Goal: Task Accomplishment & Management: Use online tool/utility

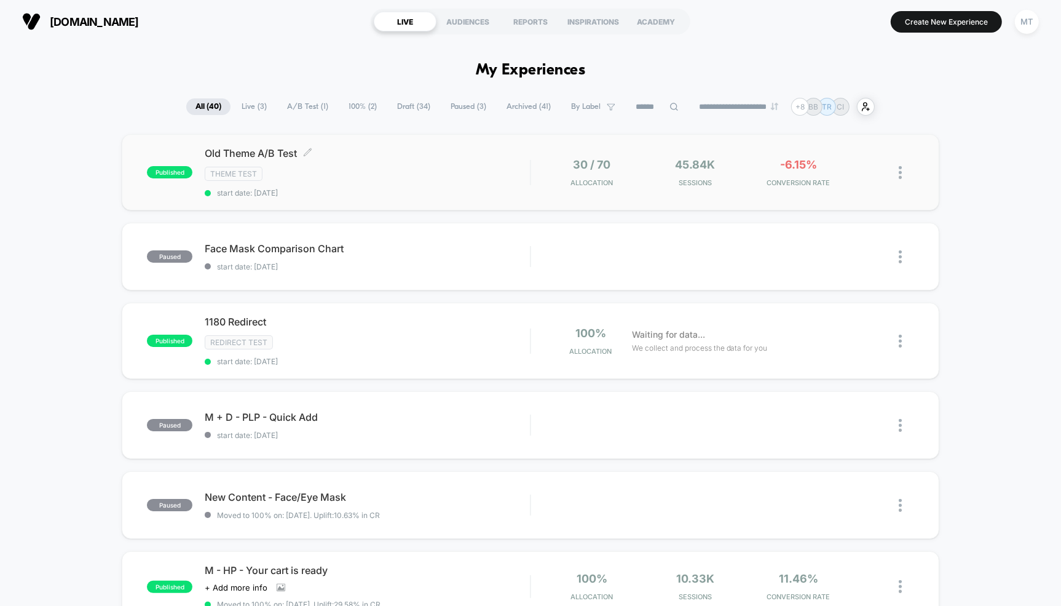
click at [357, 153] on span "Old Theme A/B Test Click to edit experience details" at bounding box center [367, 153] width 325 height 12
